Goal: Task Accomplishment & Management: Use online tool/utility

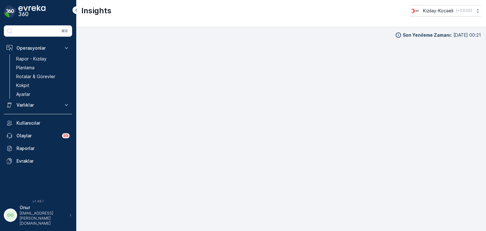
click at [28, 88] on link "Kokpit" at bounding box center [43, 85] width 59 height 9
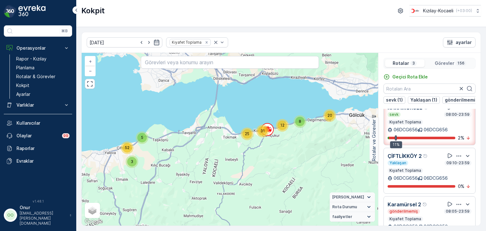
scroll to position [19, 0]
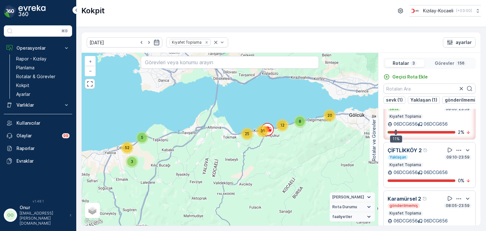
click at [456, 147] on icon "button" at bounding box center [459, 150] width 6 height 6
click at [437, 179] on div "Sil" at bounding box center [450, 175] width 55 height 9
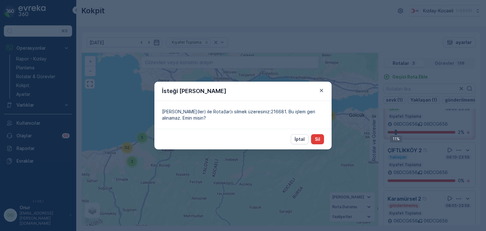
click at [314, 141] on button "Sil" at bounding box center [317, 139] width 13 height 10
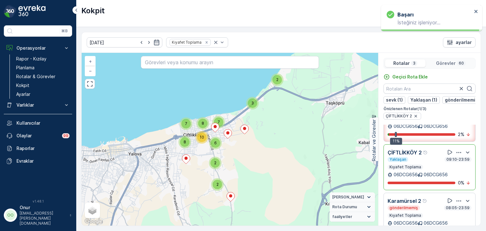
scroll to position [34, 0]
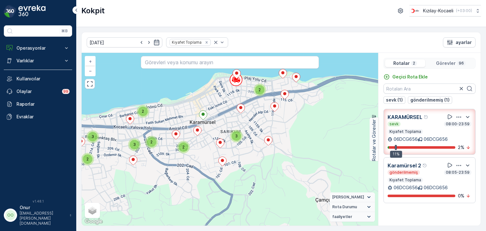
drag, startPoint x: 211, startPoint y: 183, endPoint x: 243, endPoint y: 138, distance: 55.7
click at [243, 138] on div "3 3 2 3 2 2 3 2 2 3 2 2 2 2 + − Uydu Yol haritası Arazi Karışık Leaflet Klavye …" at bounding box center [230, 139] width 296 height 173
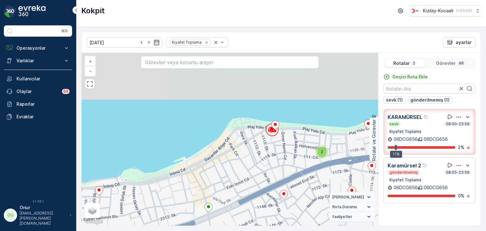
drag, startPoint x: 227, startPoint y: 95, endPoint x: 176, endPoint y: 230, distance: 144.4
click at [176, 230] on div "[DATE] Kıyafet Toplama ayarlar 3 2 2 2 + − Uydu Yol haritası Arazi Karışık Leaf…" at bounding box center [281, 129] width 410 height 204
